Goal: Transaction & Acquisition: Purchase product/service

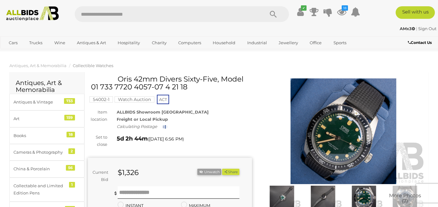
scroll to position [107, 0]
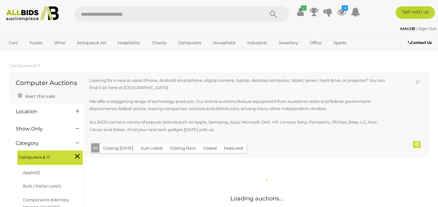
scroll to position [598, 0]
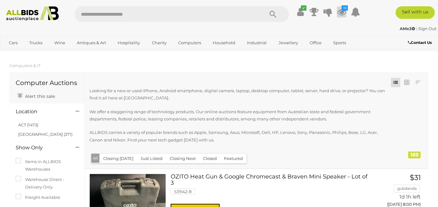
click at [344, 12] on icon at bounding box center [341, 11] width 9 height 11
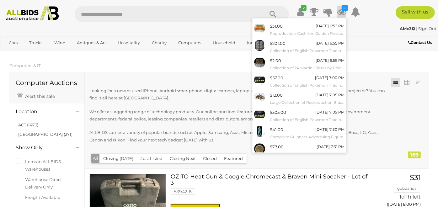
scroll to position [65, 0]
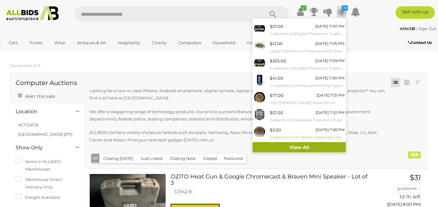
click at [316, 146] on link "View All" at bounding box center [300, 147] width 94 height 11
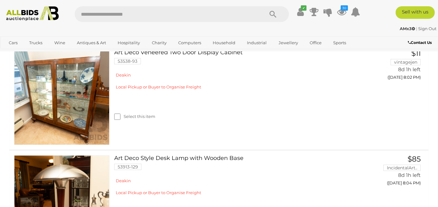
scroll to position [2733, 0]
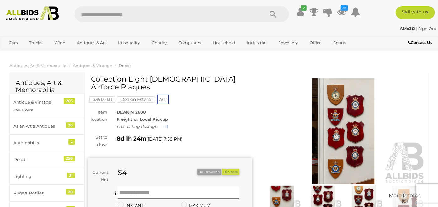
click at [331, 143] on img at bounding box center [344, 131] width 164 height 106
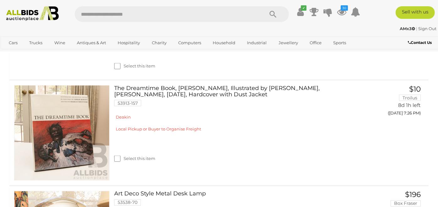
scroll to position [2054, 0]
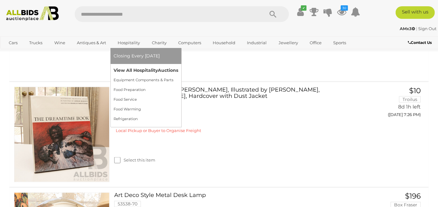
click at [125, 70] on link "View All Hospitality Auctions" at bounding box center [146, 71] width 65 height 10
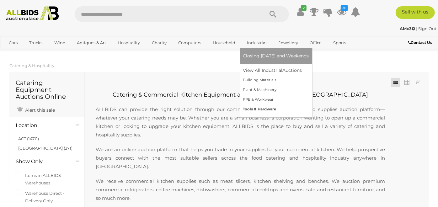
click at [249, 108] on link "Tools & Hardware" at bounding box center [276, 110] width 66 height 10
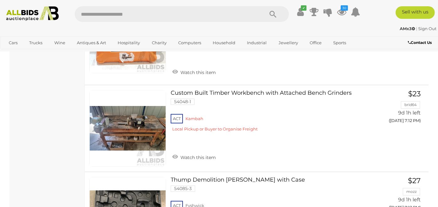
scroll to position [3689, 0]
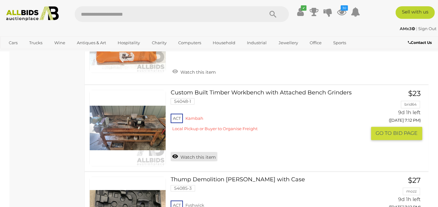
click at [174, 152] on link "Watch this item" at bounding box center [194, 156] width 47 height 9
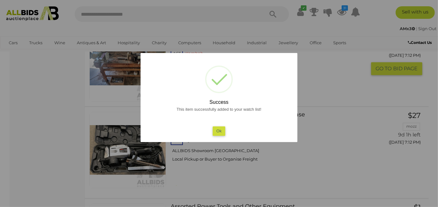
click at [215, 132] on button "Ok" at bounding box center [219, 131] width 13 height 9
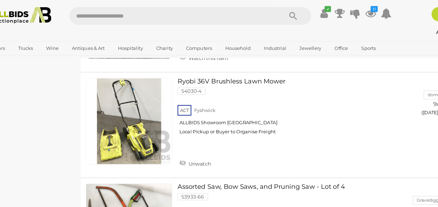
scroll to position [6883, 0]
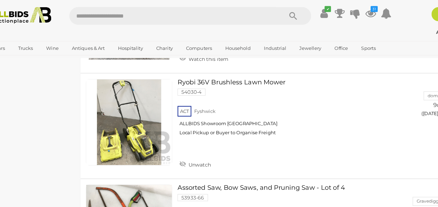
click at [125, 104] on link at bounding box center [127, 108] width 77 height 77
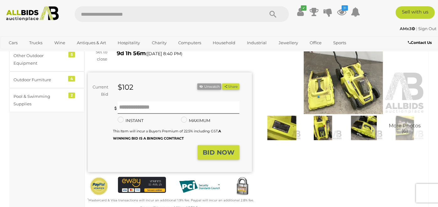
scroll to position [70, 0]
click at [321, 88] on img at bounding box center [344, 62] width 164 height 106
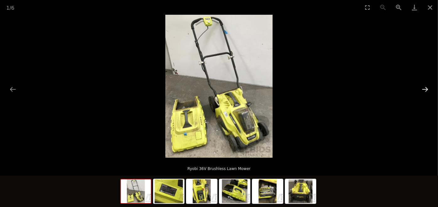
click at [429, 87] on button "Next slide" at bounding box center [425, 89] width 13 height 12
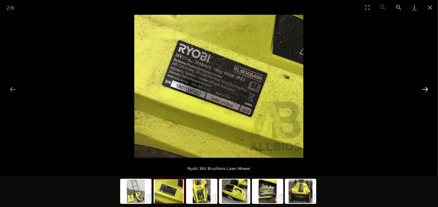
click at [420, 86] on button "Next slide" at bounding box center [425, 89] width 13 height 12
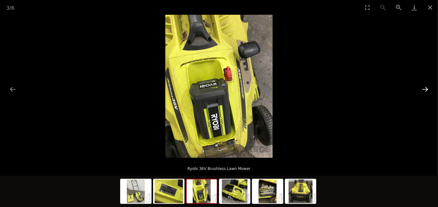
click at [424, 86] on button "Next slide" at bounding box center [425, 89] width 13 height 12
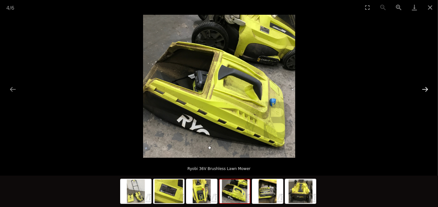
click at [423, 88] on button "Next slide" at bounding box center [425, 89] width 13 height 12
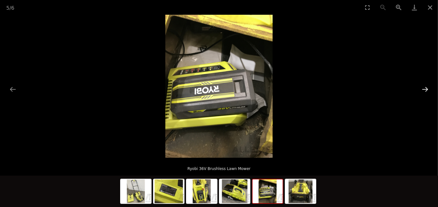
click at [423, 90] on button "Next slide" at bounding box center [425, 89] width 13 height 12
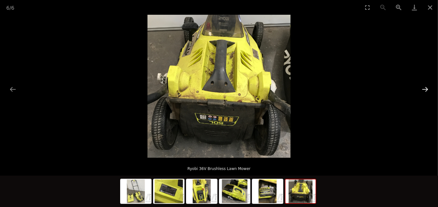
click at [423, 88] on button "Next slide" at bounding box center [425, 89] width 13 height 12
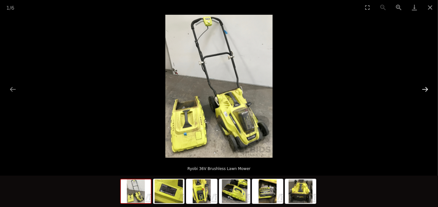
click at [422, 94] on button "Next slide" at bounding box center [425, 89] width 13 height 12
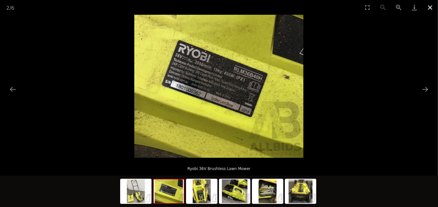
click at [430, 11] on button "Close gallery" at bounding box center [431, 7] width 16 height 15
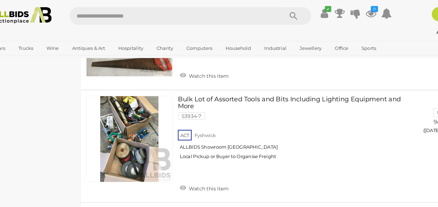
scroll to position [7052, 0]
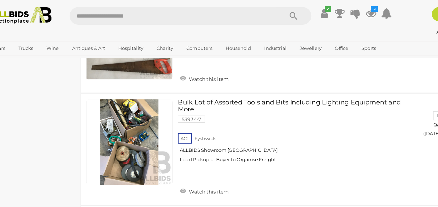
click at [125, 104] on link at bounding box center [127, 126] width 77 height 77
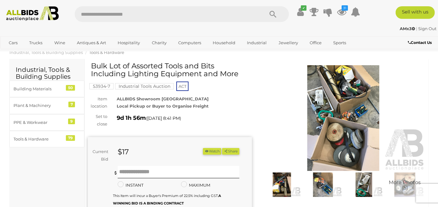
scroll to position [23, 0]
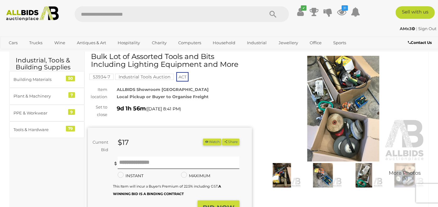
click at [343, 93] on img at bounding box center [344, 109] width 164 height 106
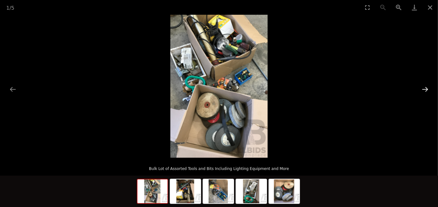
click at [422, 87] on button "Next slide" at bounding box center [425, 89] width 13 height 12
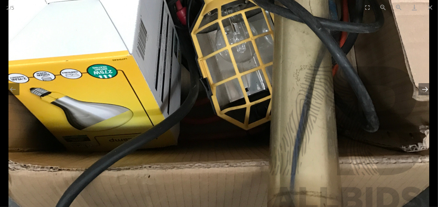
click at [427, 88] on button "Next slide" at bounding box center [425, 89] width 13 height 12
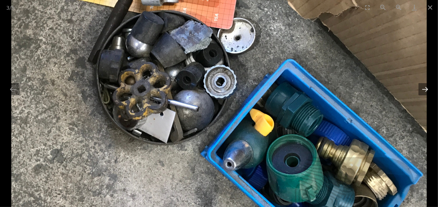
click at [421, 84] on button "Next slide" at bounding box center [425, 89] width 13 height 12
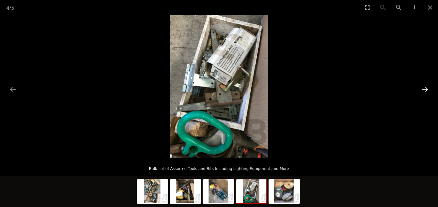
click at [422, 92] on button "Next slide" at bounding box center [425, 89] width 13 height 12
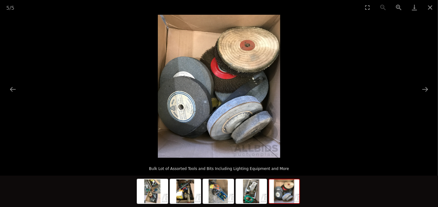
click at [418, 88] on picture at bounding box center [219, 86] width 438 height 143
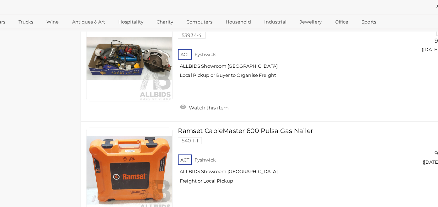
scroll to position [5324, 0]
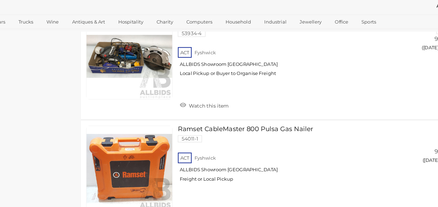
click at [125, 156] on link at bounding box center [127, 173] width 77 height 77
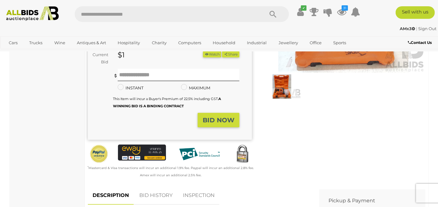
scroll to position [105, 0]
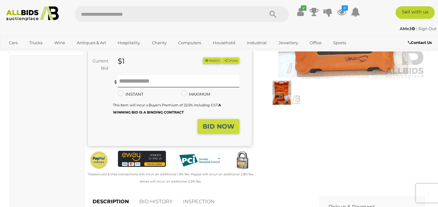
click at [285, 94] on img at bounding box center [282, 93] width 38 height 24
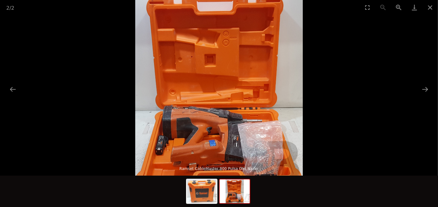
scroll to position [108, 0]
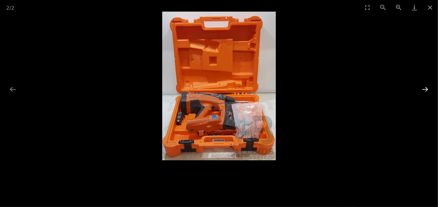
click at [425, 88] on button "Next slide" at bounding box center [425, 89] width 13 height 12
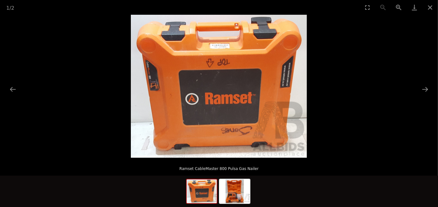
click at [10, 96] on picture at bounding box center [219, 86] width 438 height 143
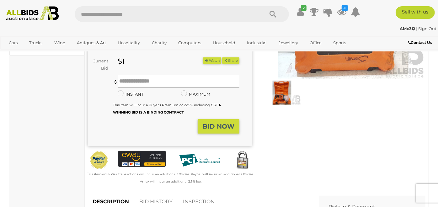
click at [279, 97] on img at bounding box center [282, 93] width 38 height 24
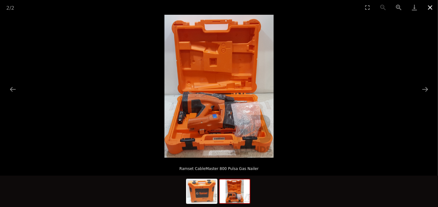
click at [428, 8] on button "Close gallery" at bounding box center [431, 7] width 16 height 15
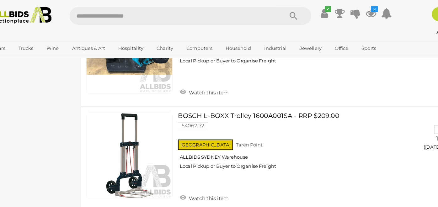
scroll to position [2524, 0]
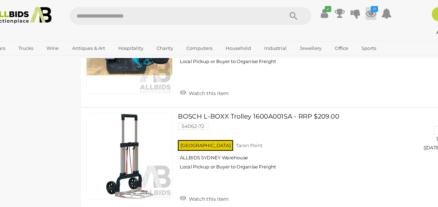
click at [345, 8] on icon "31" at bounding box center [345, 7] width 6 height 5
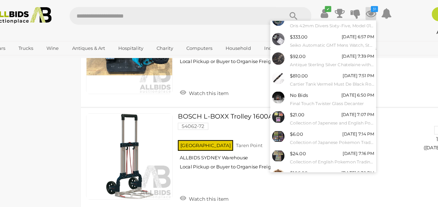
scroll to position [65, 0]
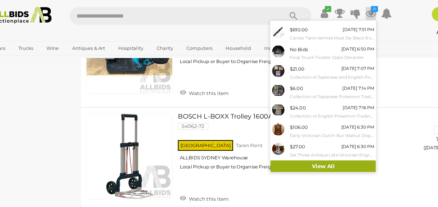
click at [304, 146] on link "View All" at bounding box center [300, 147] width 94 height 11
